Goal: Transaction & Acquisition: Purchase product/service

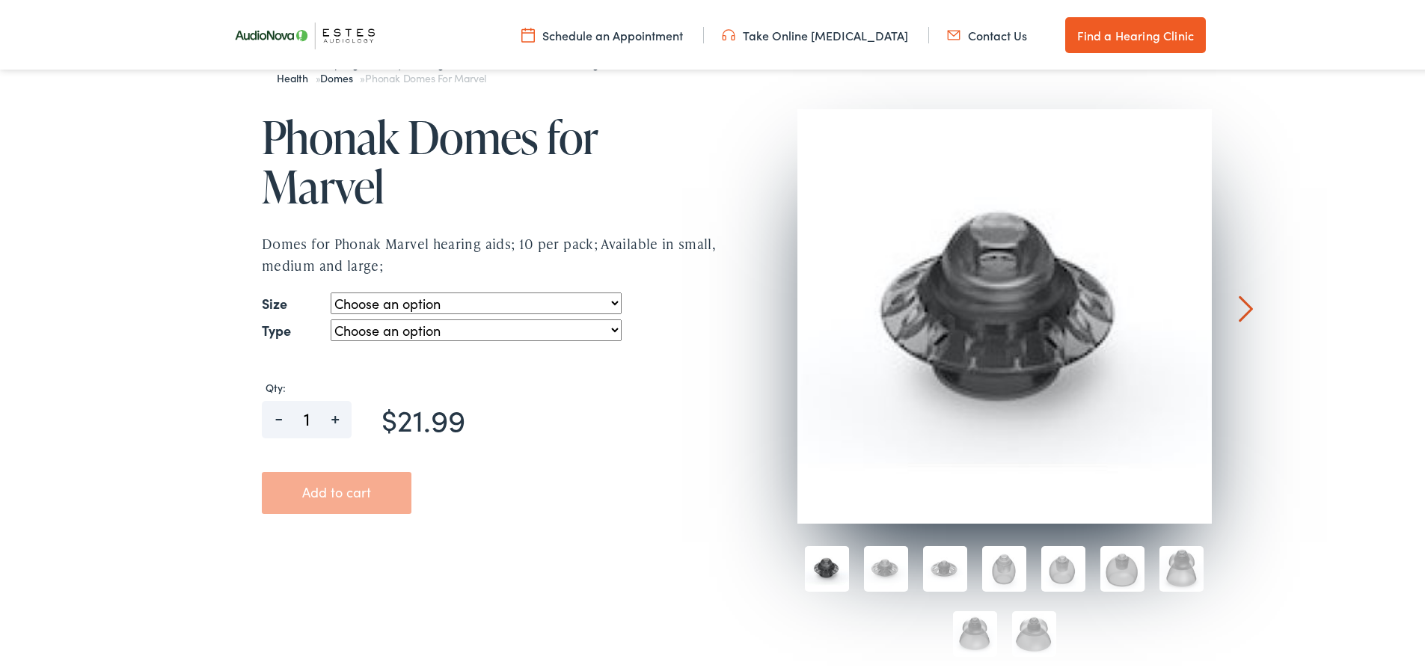
scroll to position [150, 0]
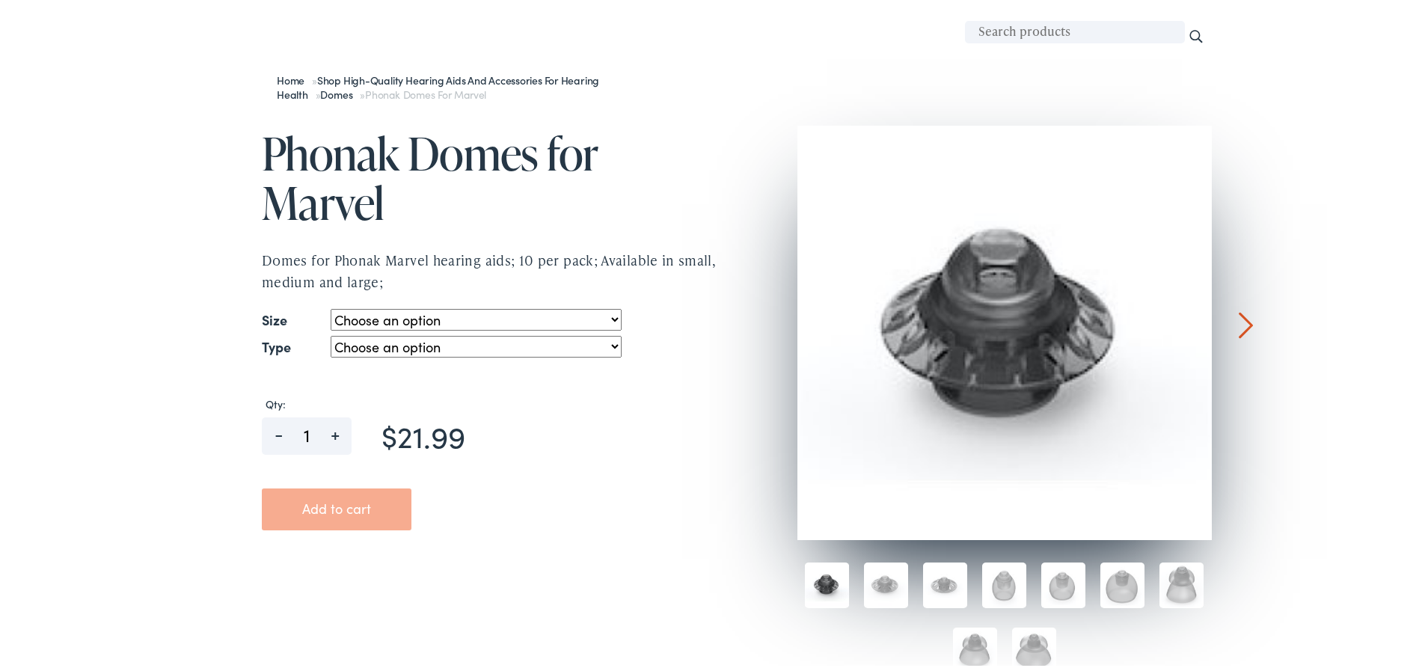
click at [450, 325] on select "Choose an option small medium large" at bounding box center [476, 318] width 290 height 22
click at [331, 307] on select "Choose an option small medium large" at bounding box center [476, 318] width 290 height 22
select select "small"
click at [455, 349] on select "Choose an option open vented power" at bounding box center [476, 345] width 290 height 22
select select "vented"
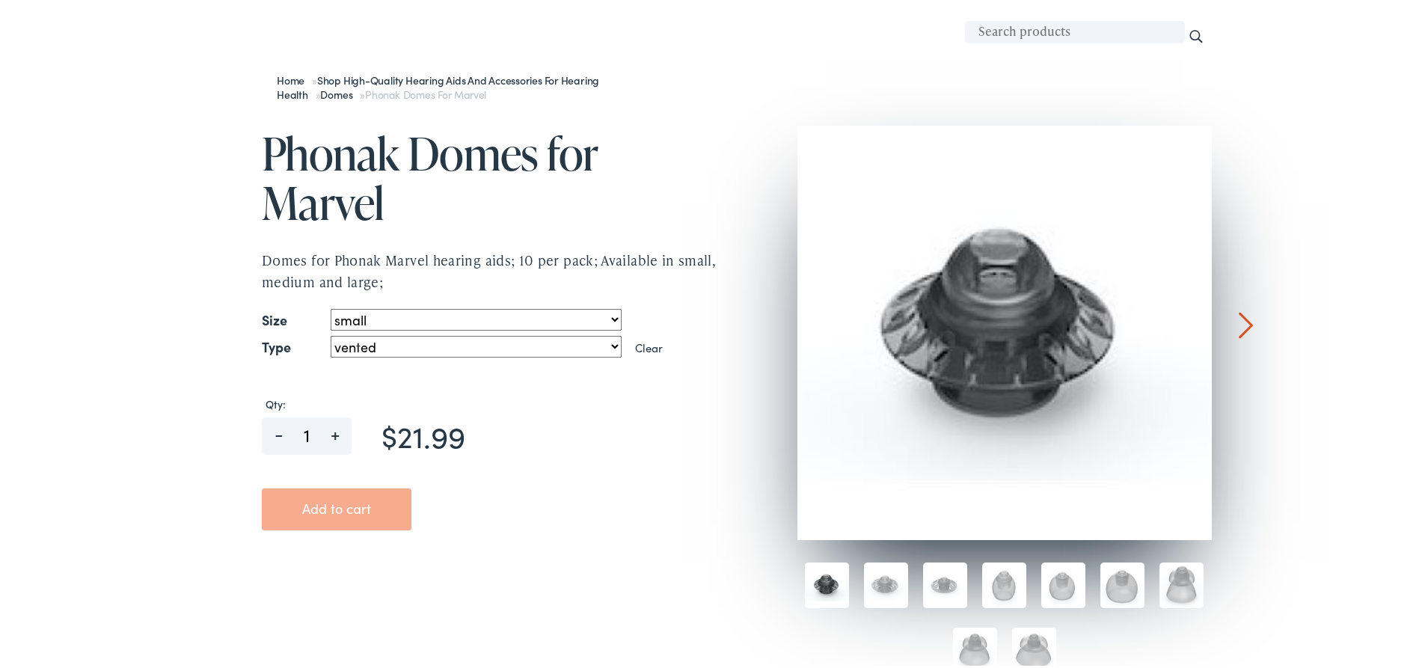
click at [331, 334] on select "Choose an option open vented power" at bounding box center [476, 345] width 290 height 22
select select "small"
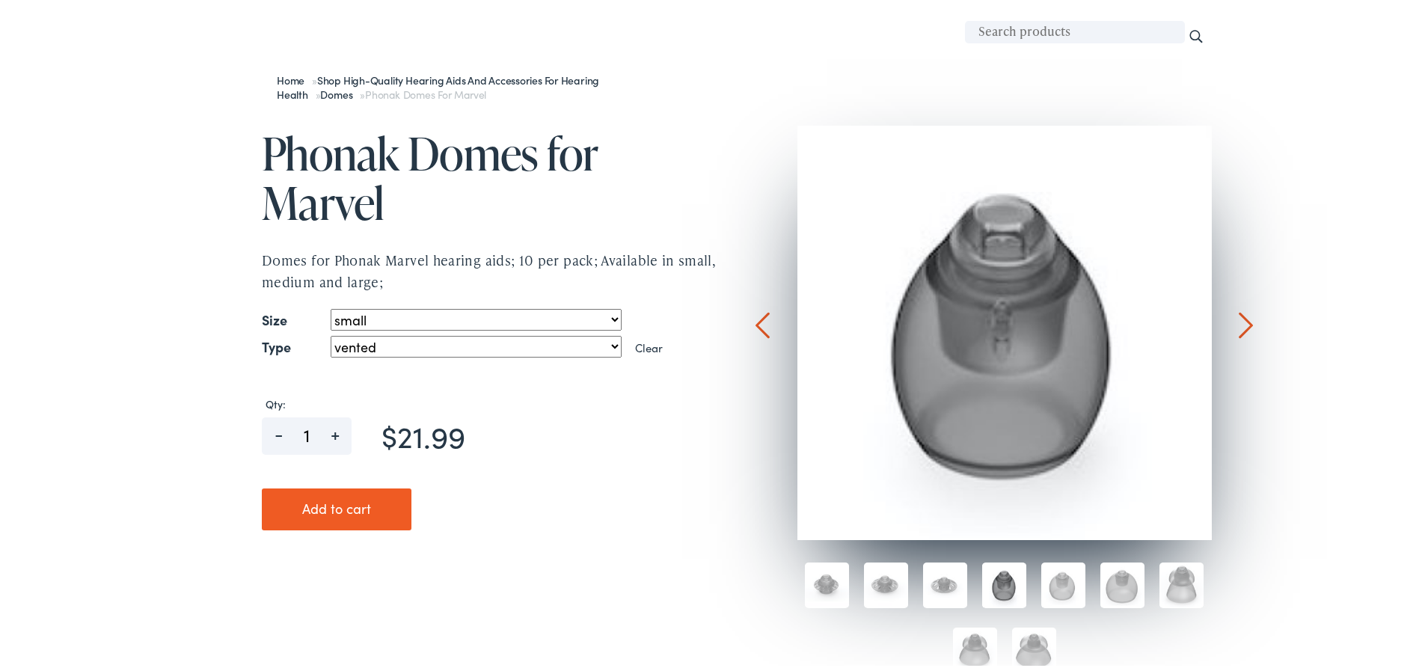
click at [448, 344] on select "Choose an option open vented power" at bounding box center [476, 345] width 290 height 22
select select "open"
click at [331, 334] on select "Choose an option open vented power" at bounding box center [476, 345] width 290 height 22
select select "small"
select select "open"
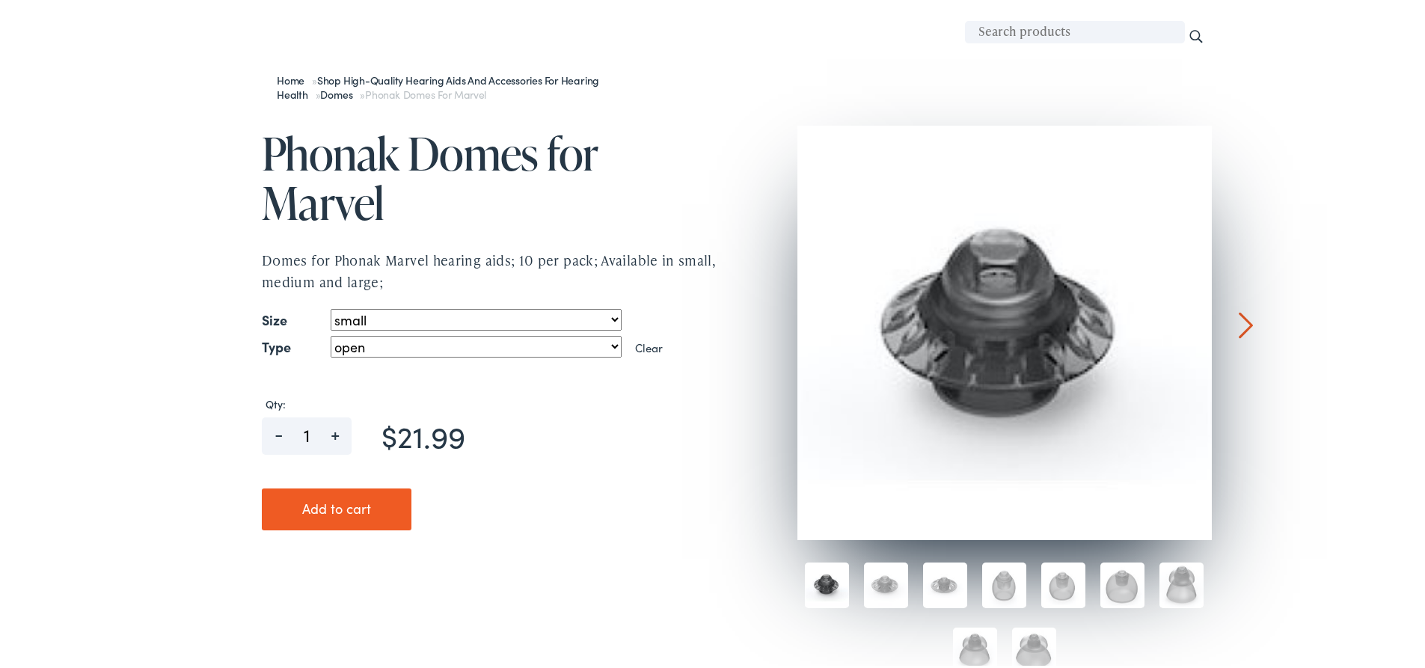
click at [416, 314] on select "Choose an option small medium large" at bounding box center [476, 318] width 290 height 22
click at [331, 307] on select "Choose an option small medium large" at bounding box center [476, 318] width 290 height 22
select select "medium"
select select "open"
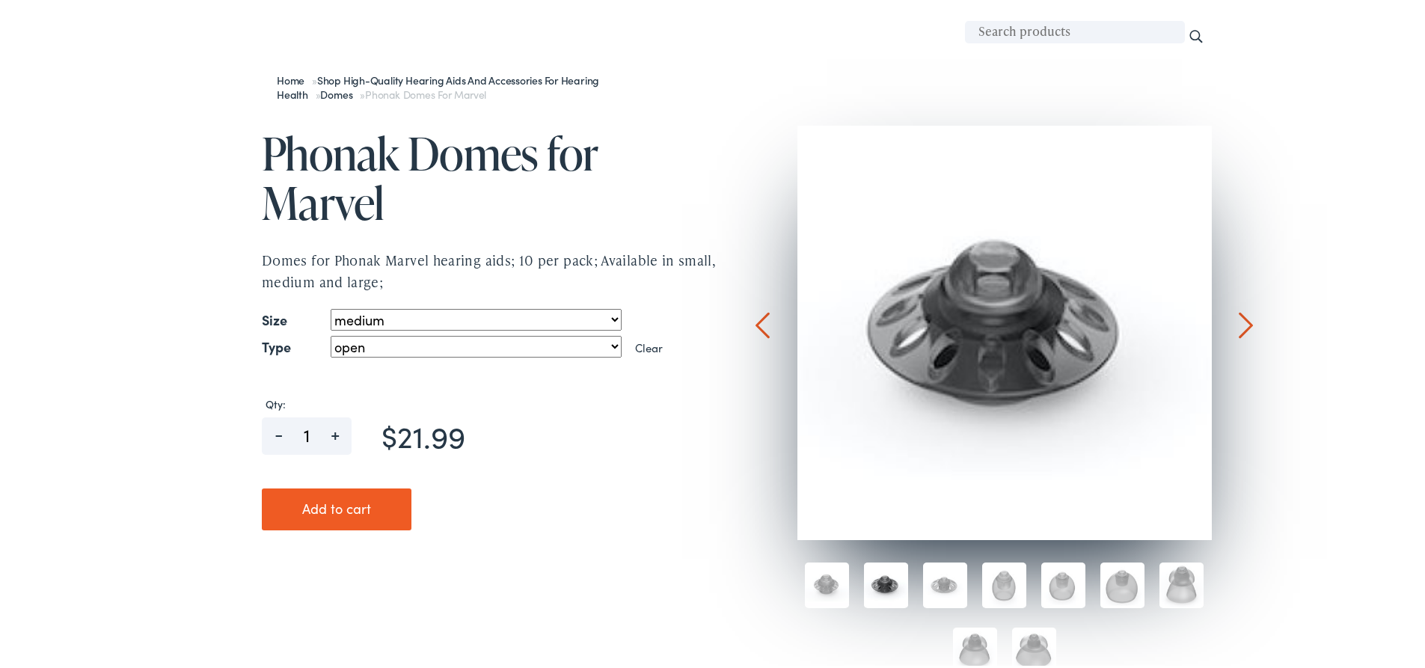
click at [447, 313] on select "Choose an option small medium large" at bounding box center [476, 318] width 290 height 22
select select "large"
click at [331, 307] on select "Choose an option small medium large" at bounding box center [476, 318] width 290 height 22
select select "open"
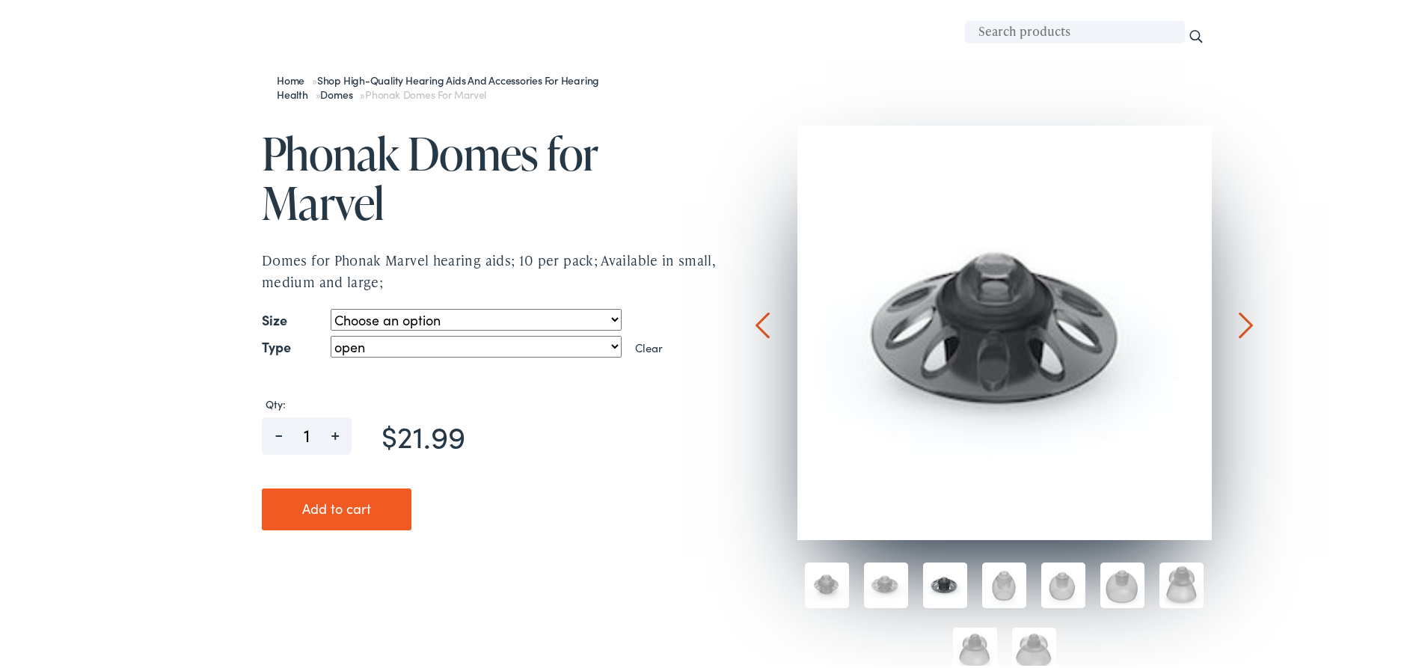
click at [363, 315] on select "Choose an option small medium large" at bounding box center [476, 318] width 290 height 22
click at [331, 307] on select "Choose an option small medium large" at bounding box center [476, 318] width 290 height 22
select select "small"
select select "open"
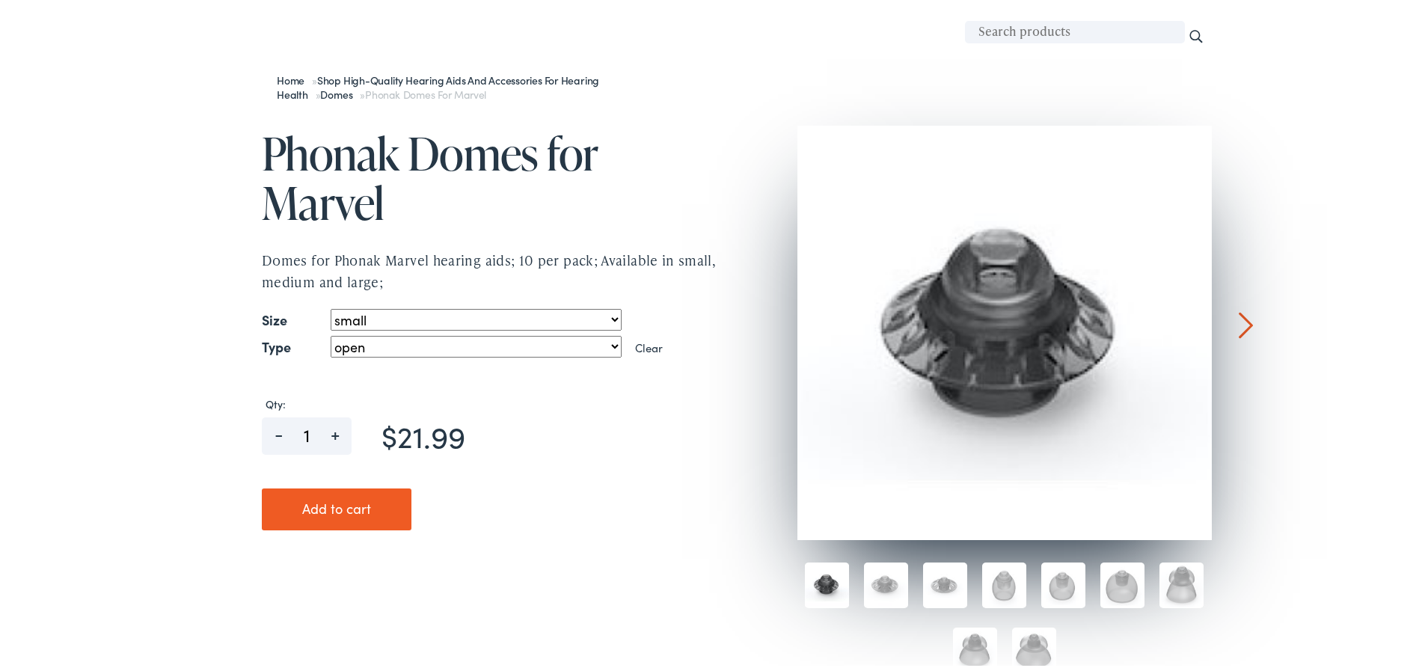
click at [345, 322] on select "Choose an option small medium large" at bounding box center [476, 318] width 290 height 22
click at [331, 307] on select "Choose an option small medium large" at bounding box center [476, 318] width 290 height 22
select select "medium"
select select "open"
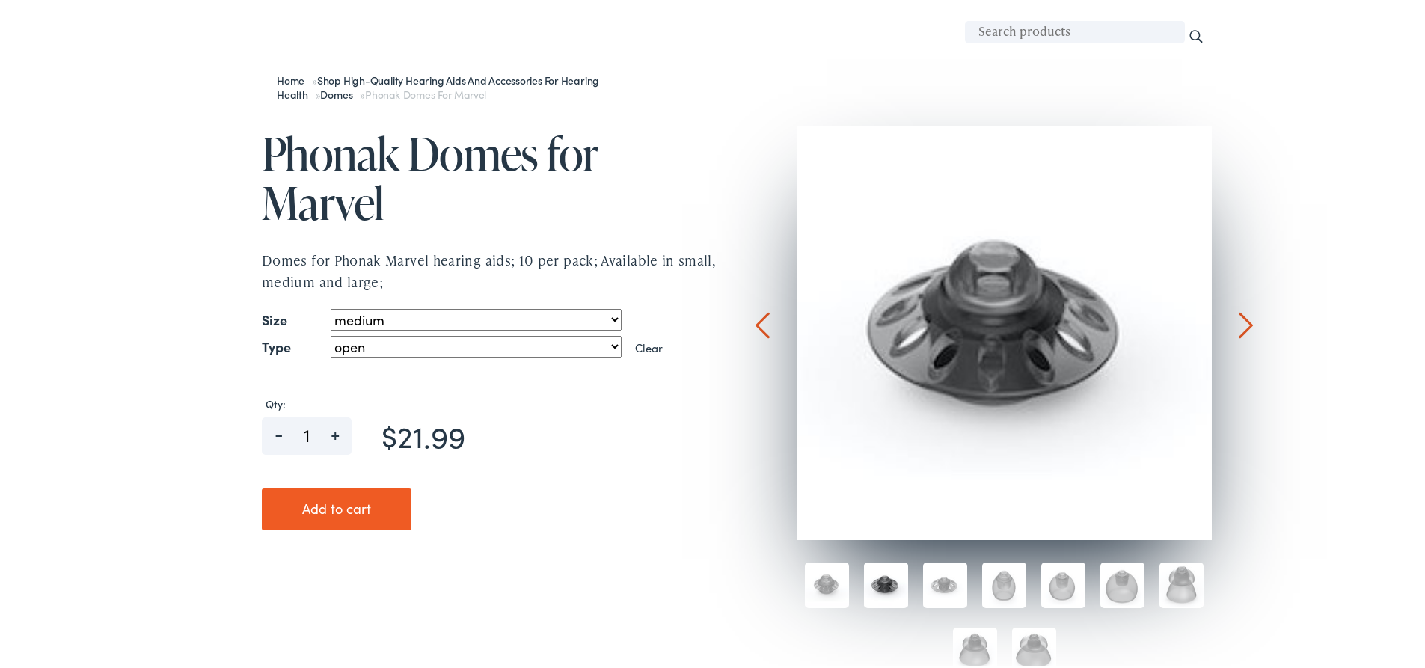
click at [480, 321] on select "Choose an option small medium large" at bounding box center [476, 318] width 290 height 22
click at [331, 307] on select "Choose an option small medium large" at bounding box center [476, 318] width 290 height 22
select select "small"
select select "open"
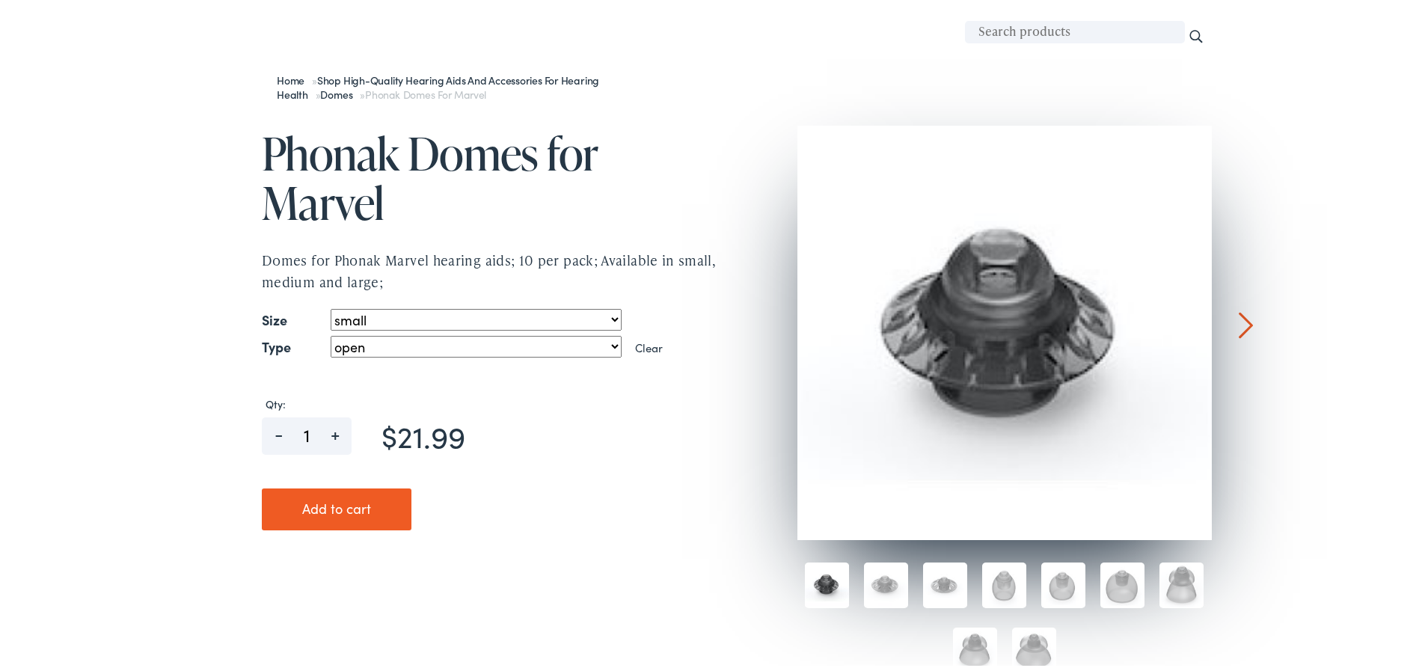
click at [380, 316] on select "Choose an option small medium large" at bounding box center [476, 318] width 290 height 22
click at [331, 307] on select "Choose an option small medium large" at bounding box center [476, 318] width 290 height 22
select select "medium"
select select "open"
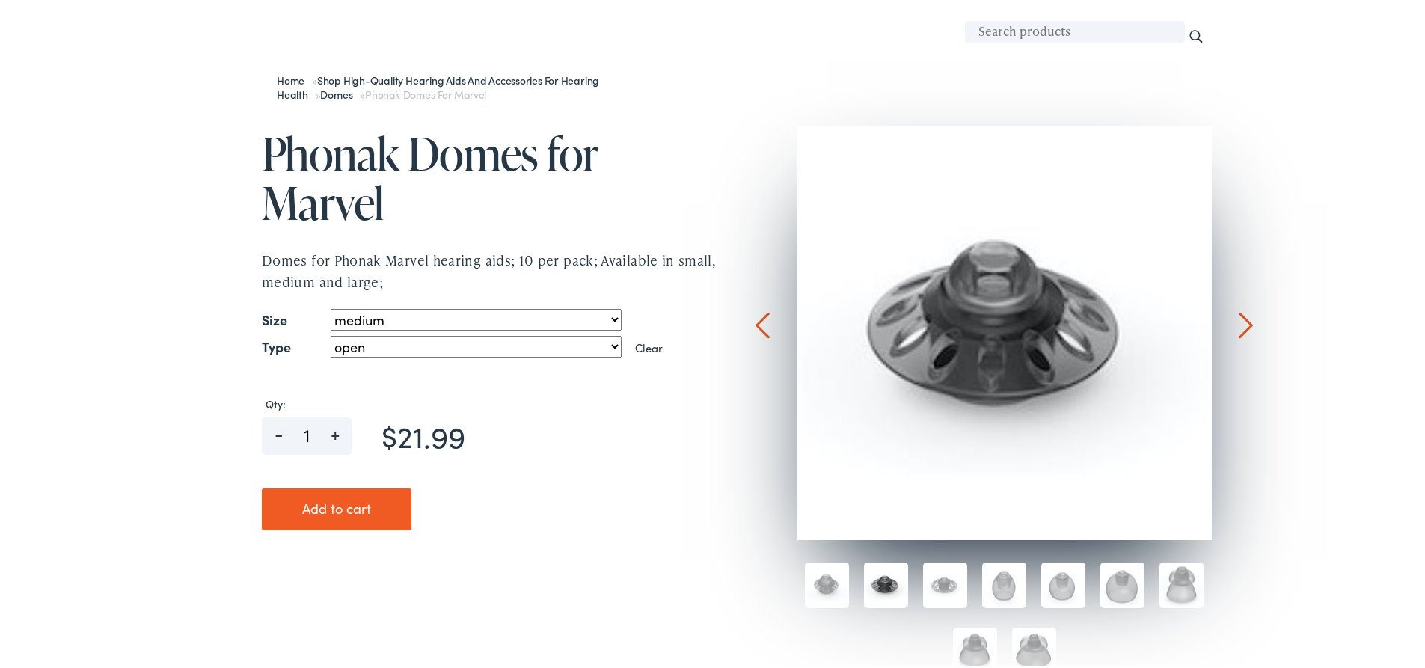
click at [363, 301] on div "$ 21.99 Phonak Domes for Marvel Domes for Phonak Marvel hearing aids; 10 per pa…" at bounding box center [471, 335] width 494 height 440
click at [358, 312] on select "Choose an option small medium large" at bounding box center [476, 318] width 290 height 22
select select "large"
click at [331, 307] on select "Choose an option small medium large" at bounding box center [476, 318] width 290 height 22
select select "open"
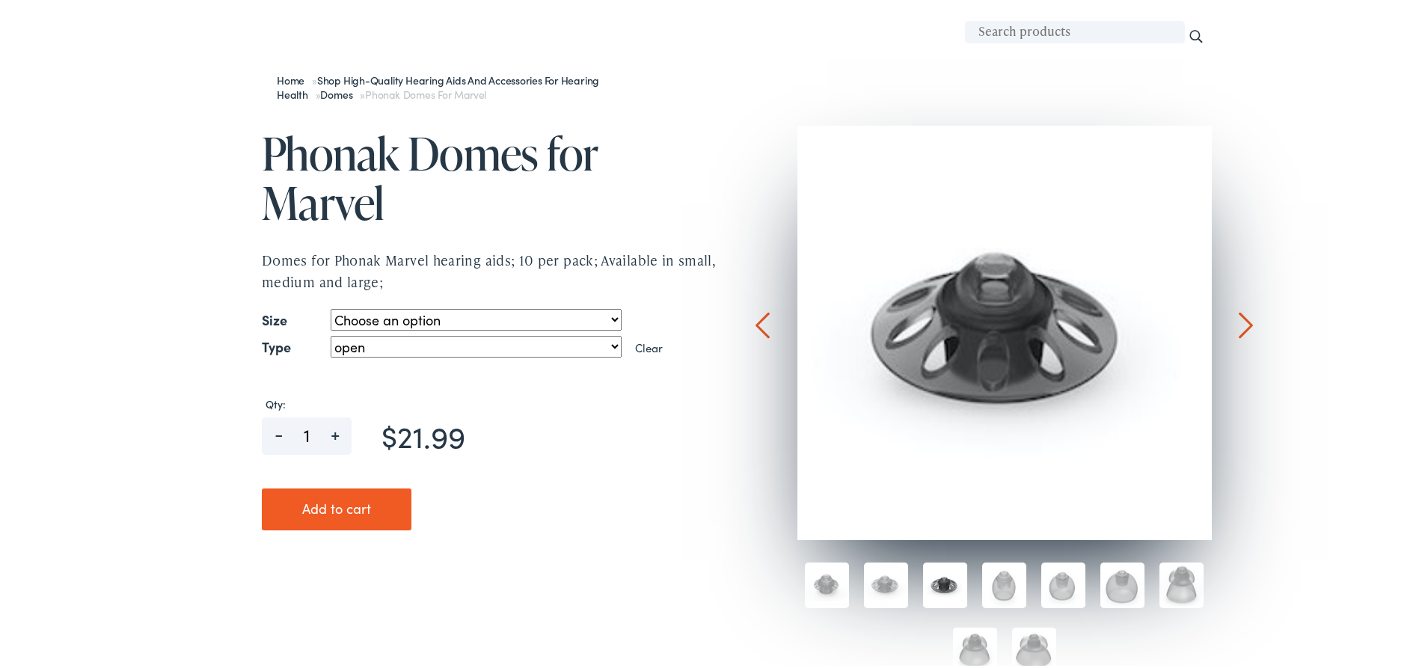
click at [370, 311] on select "Choose an option small medium large" at bounding box center [476, 318] width 290 height 22
click at [331, 307] on select "Choose an option small medium large" at bounding box center [476, 318] width 290 height 22
select select "small"
select select "open"
